Goal: Task Accomplishment & Management: Use online tool/utility

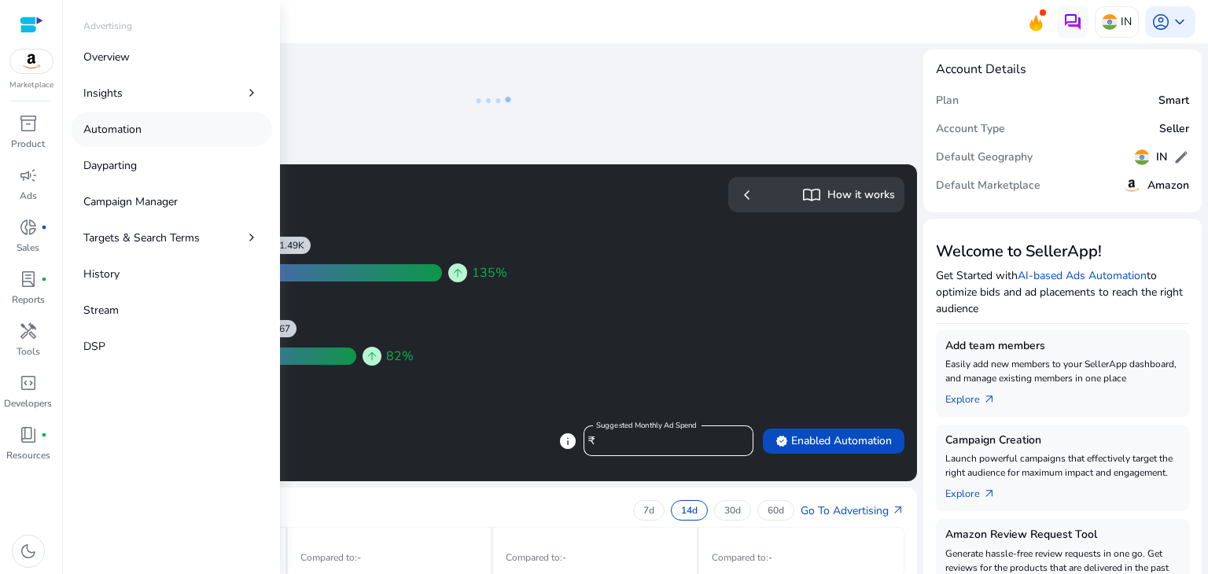
click at [117, 130] on p "Automation" at bounding box center [112, 129] width 58 height 17
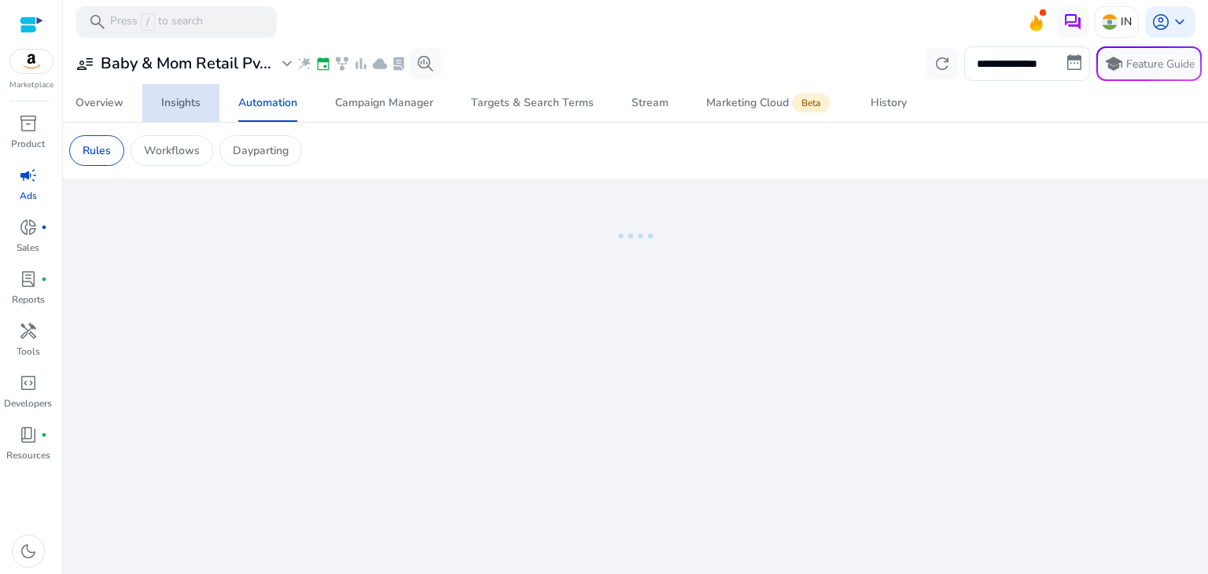
click at [175, 99] on div "Insights" at bounding box center [180, 103] width 39 height 11
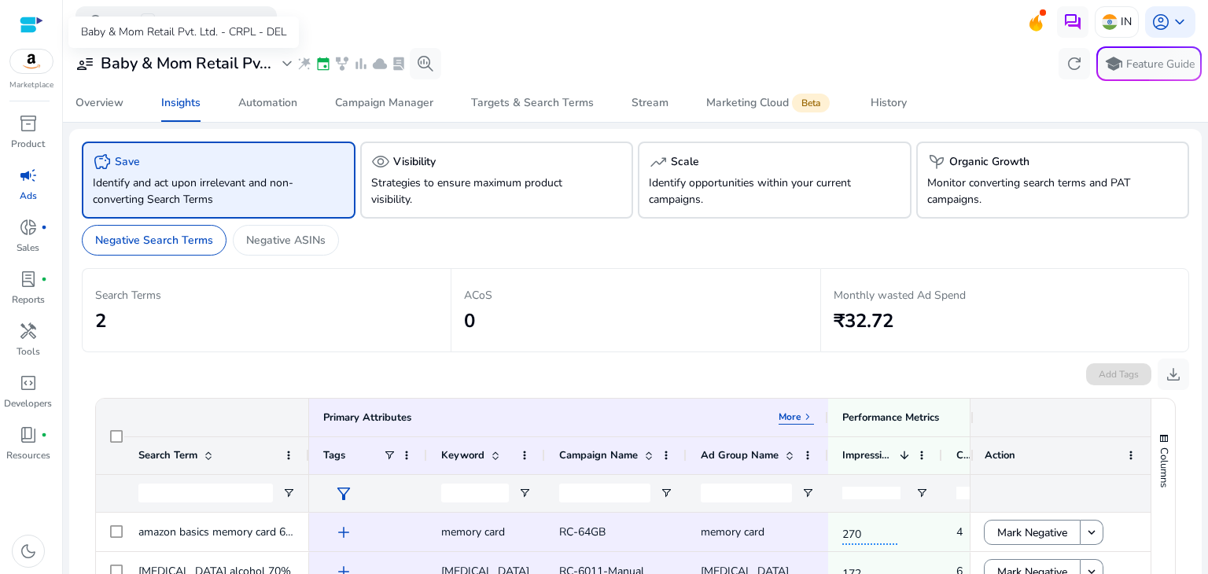
click at [264, 66] on h3 "Baby & Mom Retail Pv..." at bounding box center [186, 63] width 171 height 19
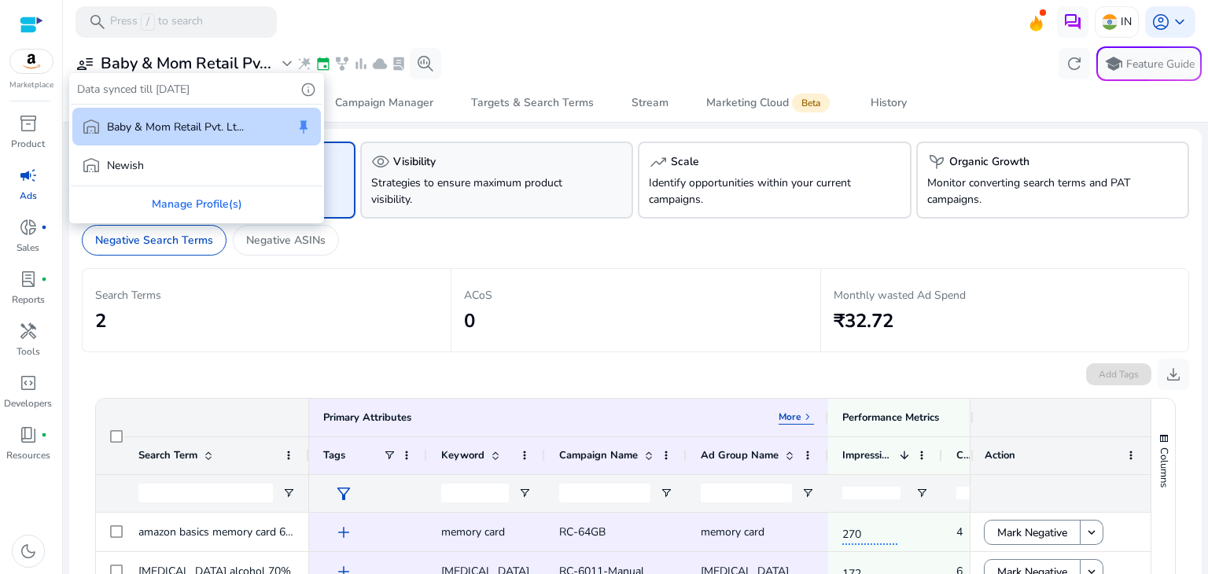
drag, startPoint x: 464, startPoint y: 304, endPoint x: 523, endPoint y: 183, distance: 134.0
click at [523, 183] on div at bounding box center [604, 287] width 1208 height 574
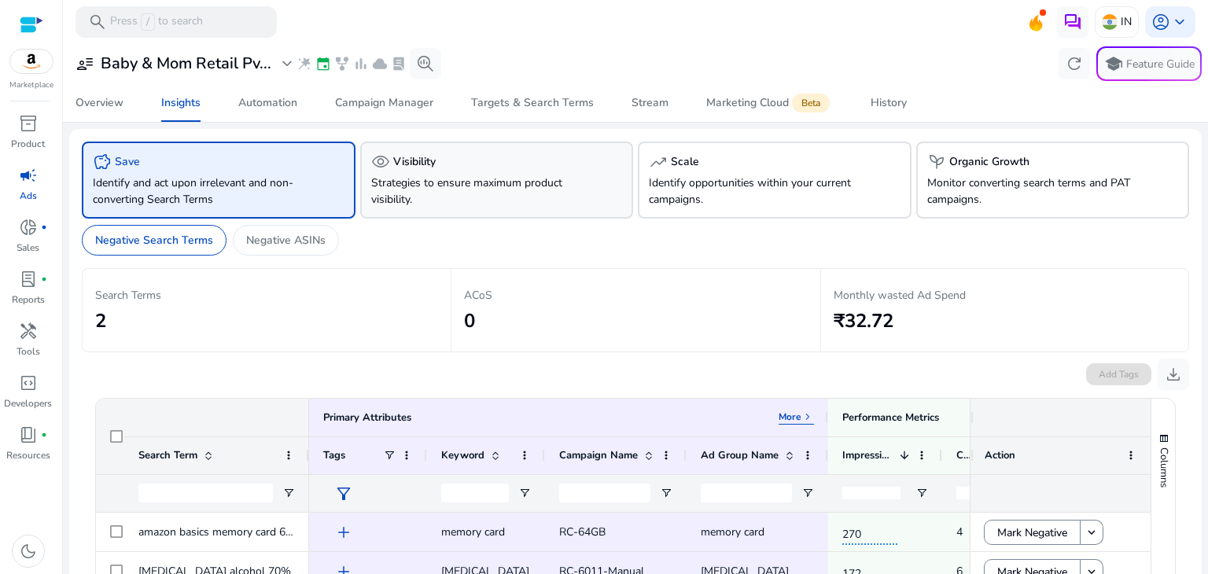
click at [523, 183] on p "Strategies to ensure maximum product visibility." at bounding box center [475, 191] width 209 height 33
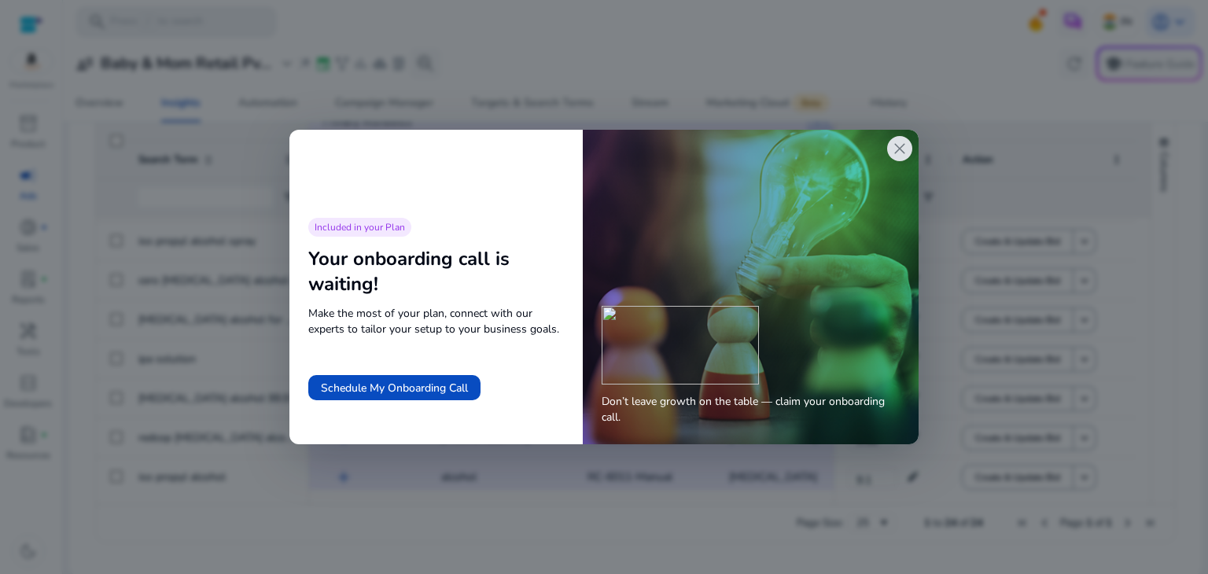
click at [898, 151] on span "close" at bounding box center [900, 148] width 19 height 19
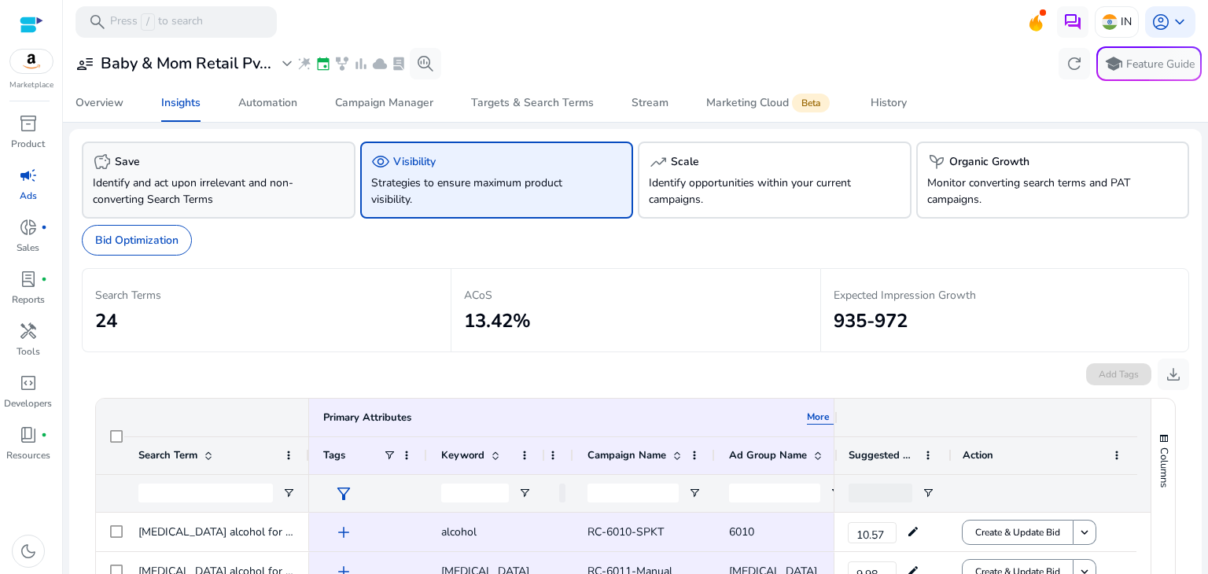
click at [281, 178] on p "Identify and act upon irrelevant and non-converting Search Terms" at bounding box center [197, 191] width 209 height 33
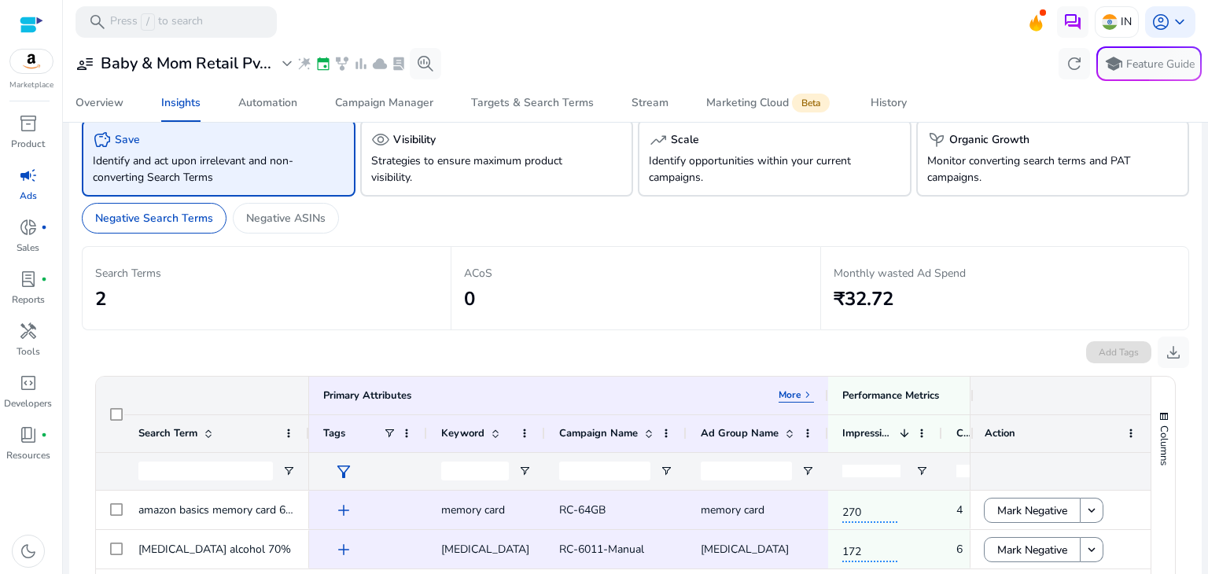
scroll to position [20, 0]
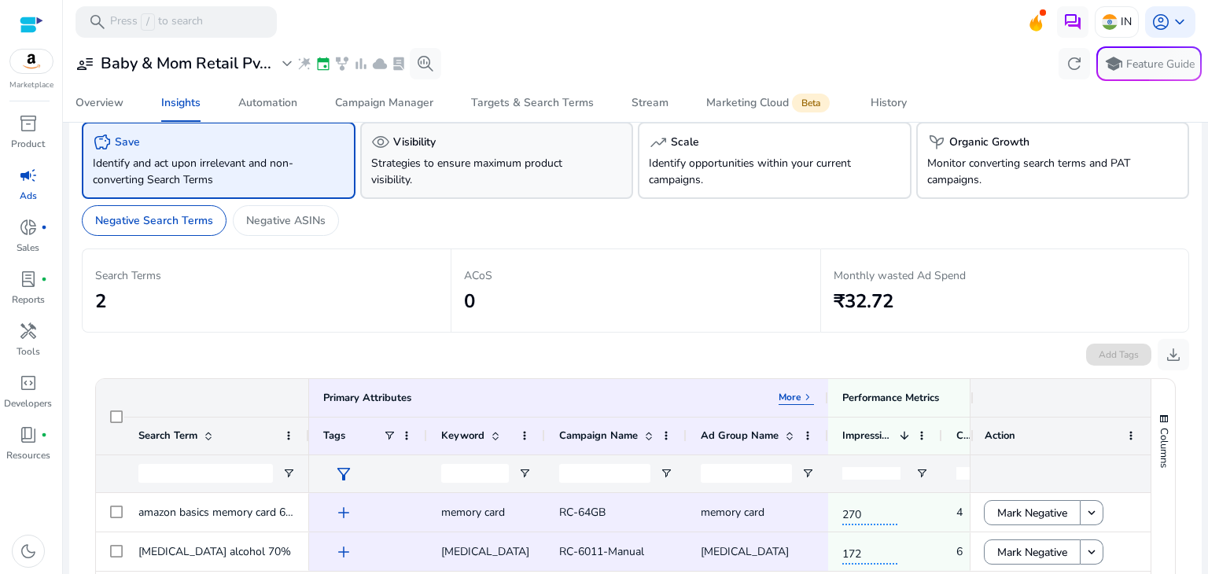
click at [471, 143] on div "visibility Visibility" at bounding box center [497, 142] width 252 height 19
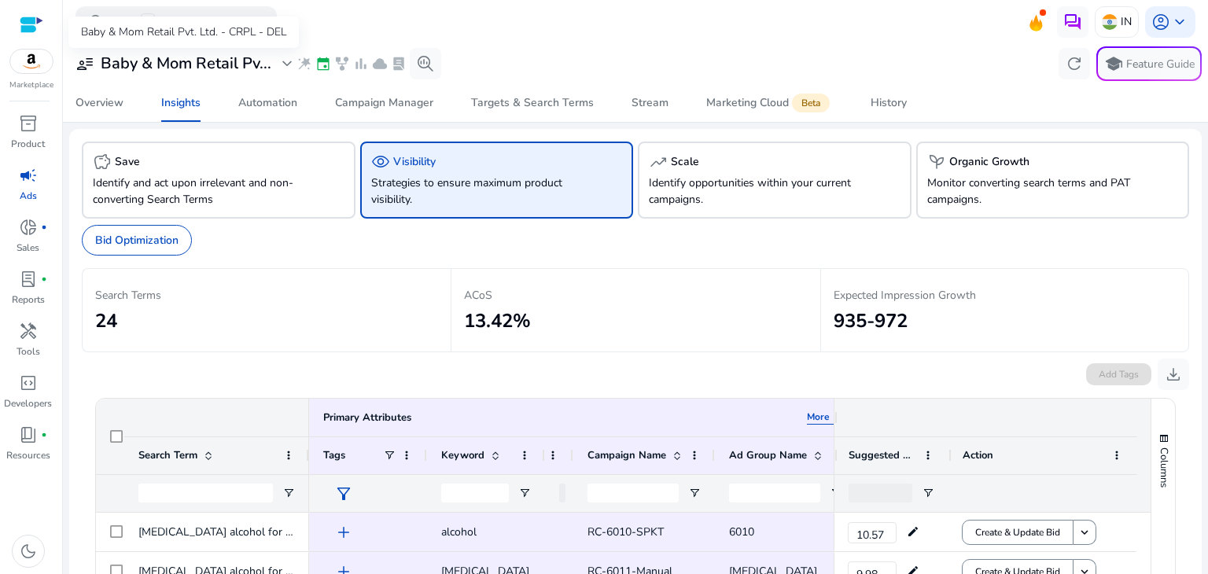
click at [267, 61] on h3 "Baby & Mom Retail Pv..." at bounding box center [186, 63] width 171 height 19
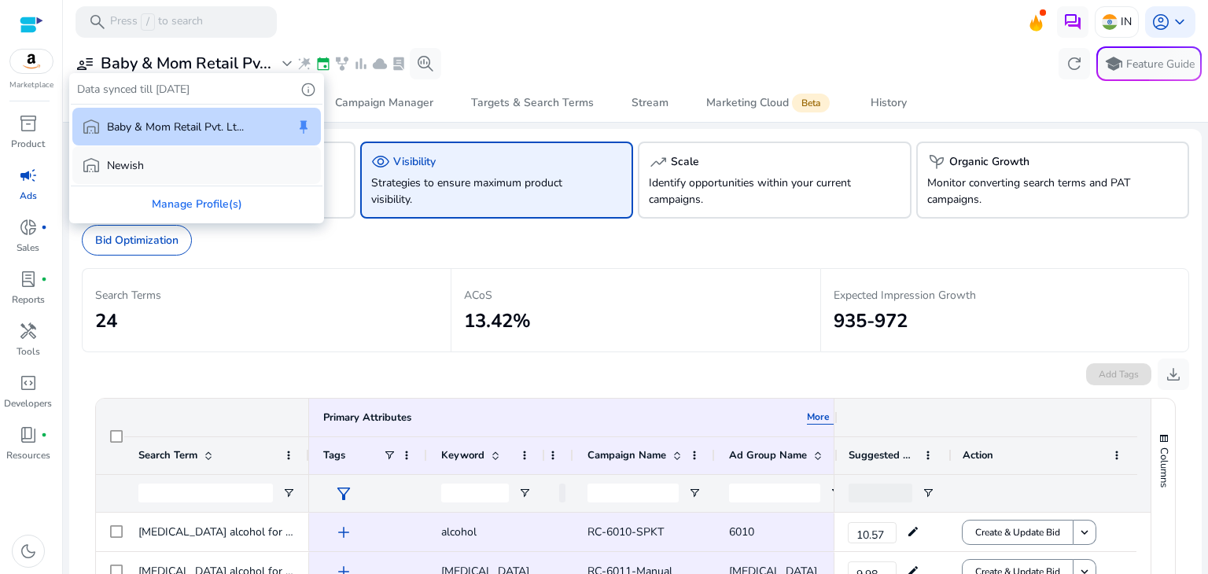
click at [165, 157] on div "warehouse Newish" at bounding box center [196, 165] width 249 height 38
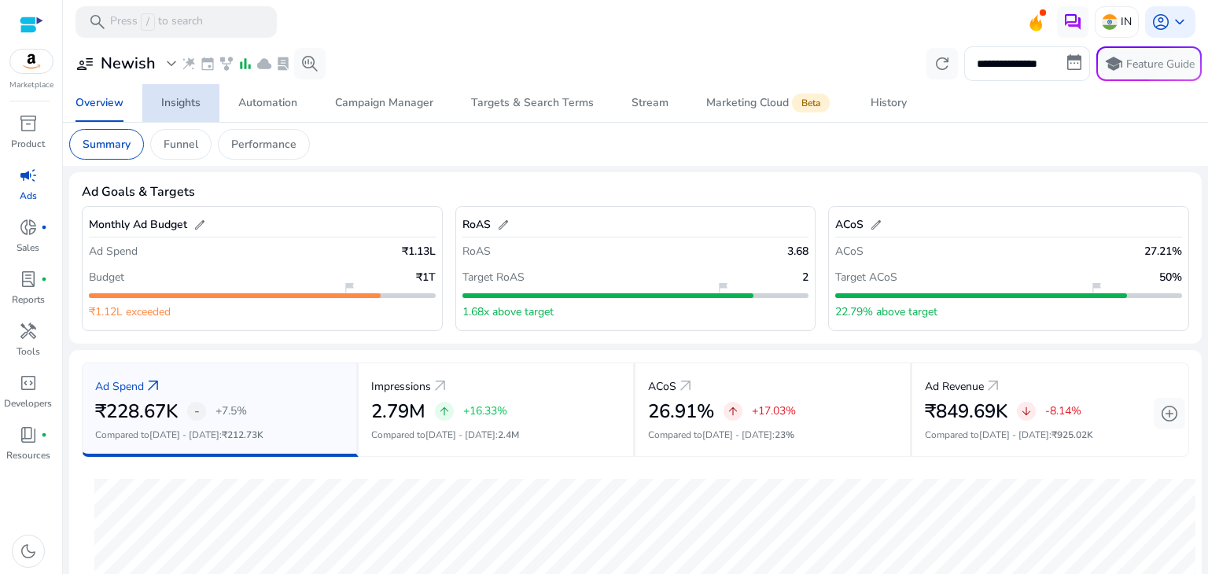
click at [167, 90] on span "Insights" at bounding box center [180, 103] width 39 height 38
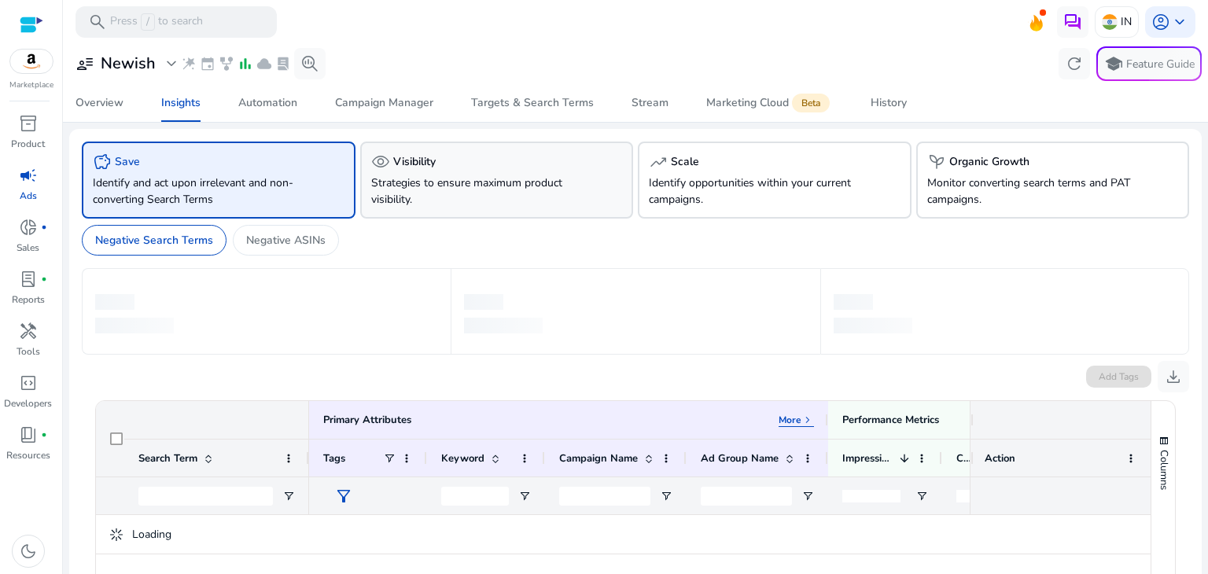
click at [476, 192] on p "Strategies to ensure maximum product visibility." at bounding box center [475, 191] width 209 height 33
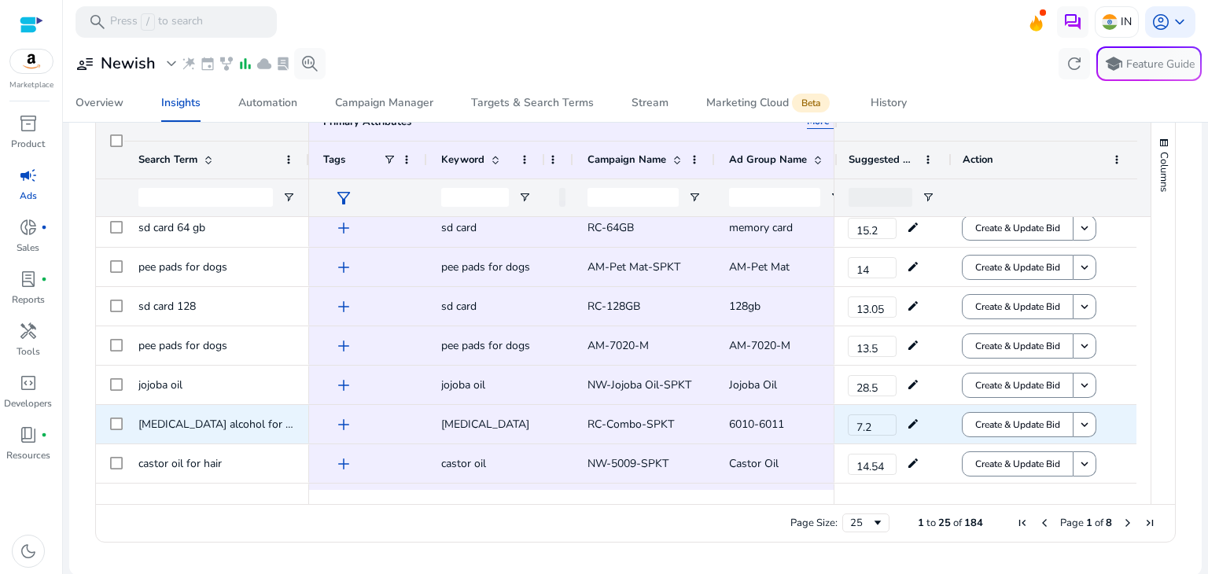
scroll to position [79, 0]
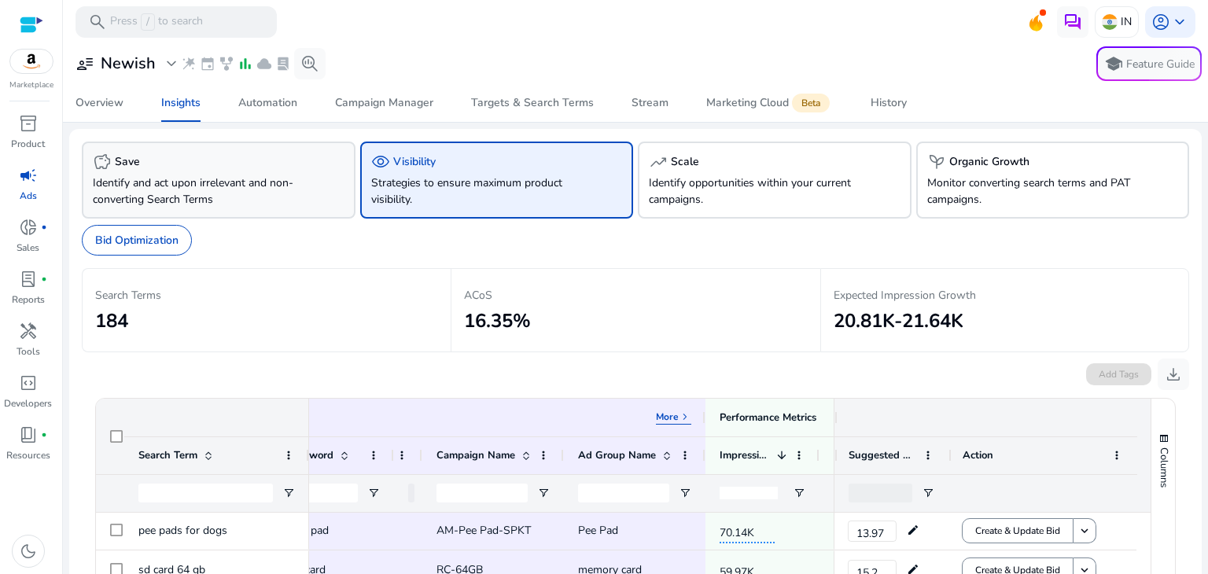
click at [158, 177] on p "Identify and act upon irrelevant and non-converting Search Terms" at bounding box center [197, 191] width 209 height 33
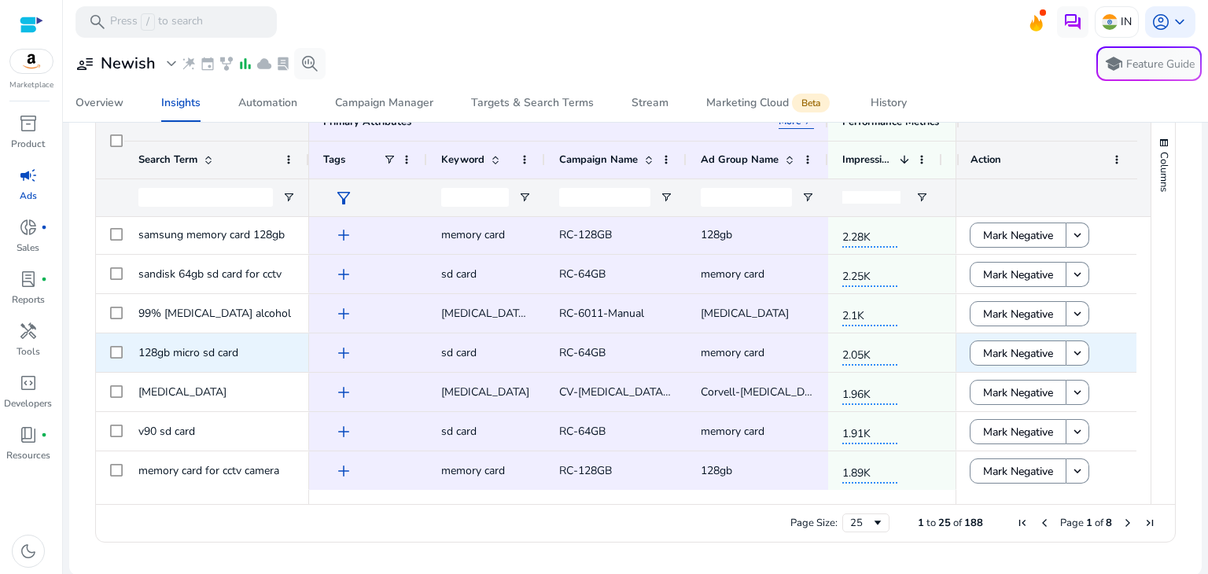
click at [469, 354] on span "sd card" at bounding box center [458, 352] width 35 height 15
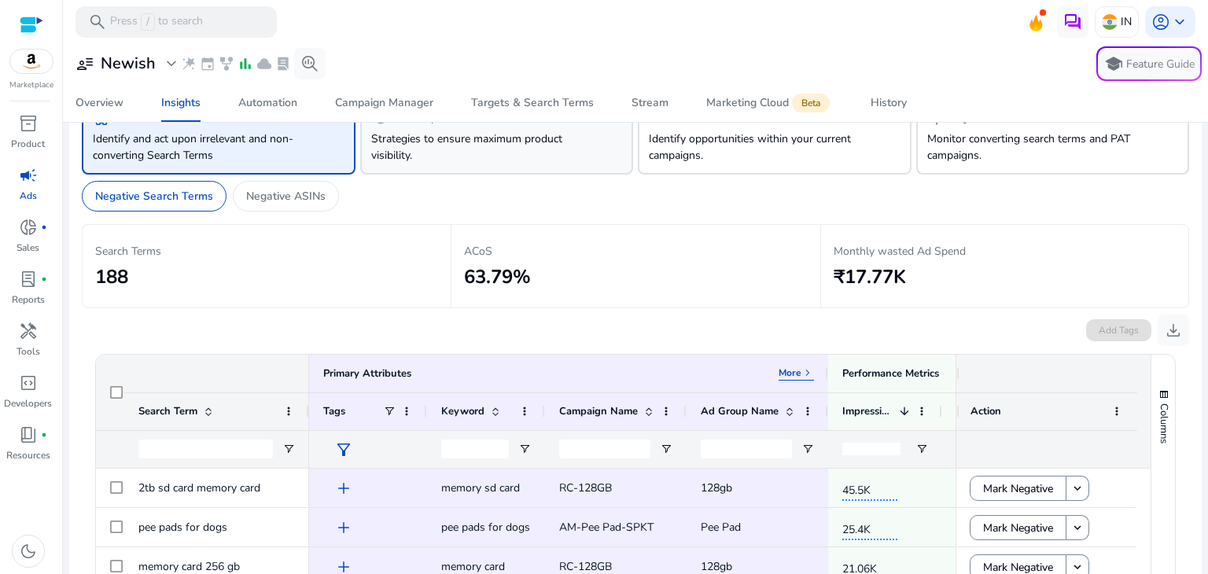
click at [432, 138] on p "Strategies to ensure maximum product visibility." at bounding box center [475, 147] width 209 height 33
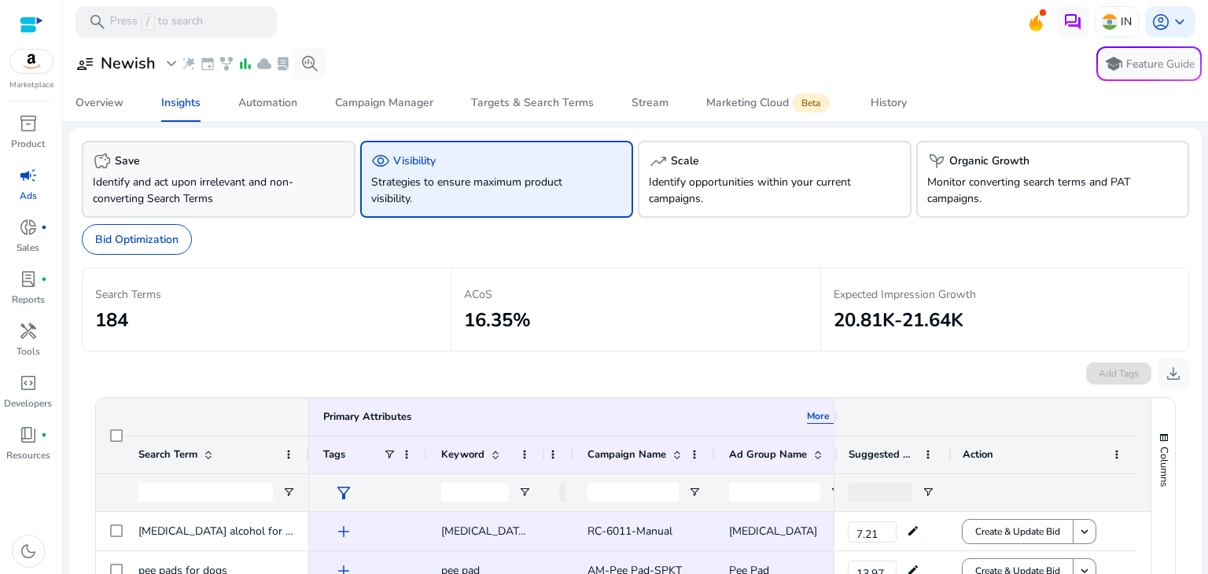
click at [277, 159] on div "savings Save" at bounding box center [219, 161] width 252 height 19
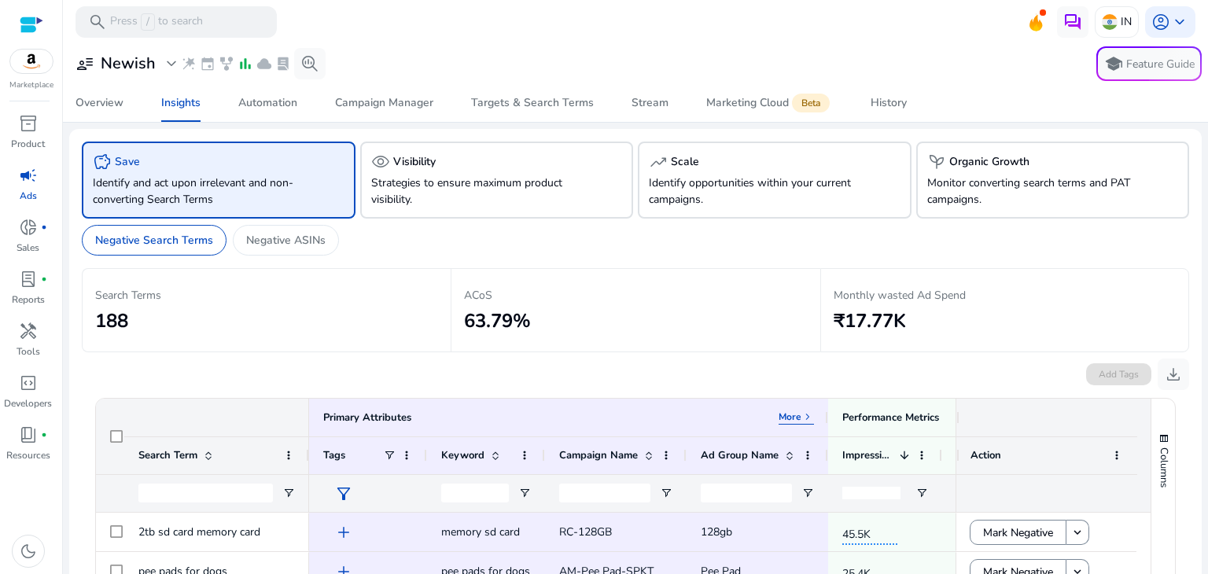
scroll to position [197, 0]
